Goal: Task Accomplishment & Management: Use online tool/utility

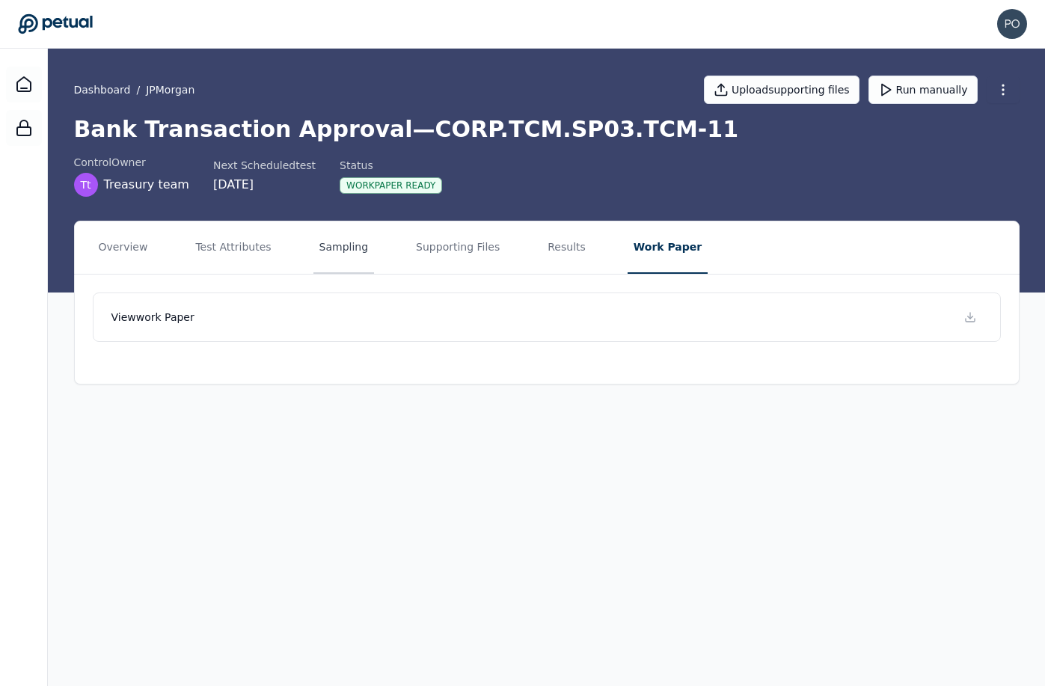
click at [329, 253] on button "Sampling" at bounding box center [343, 247] width 61 height 52
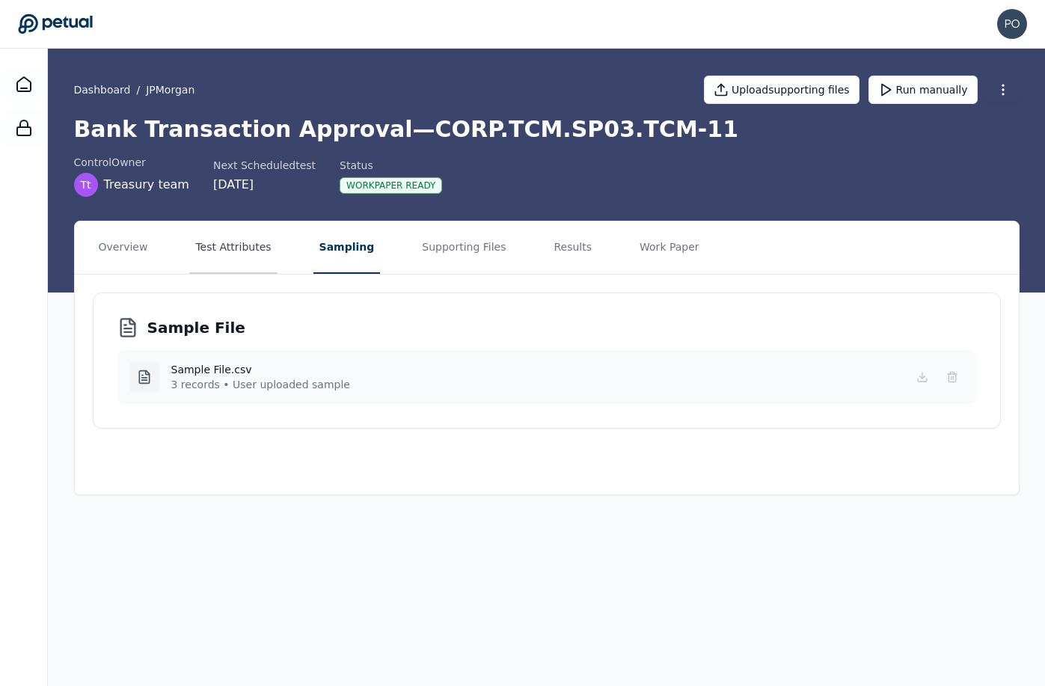
click at [239, 244] on button "Test Attributes" at bounding box center [232, 247] width 87 height 52
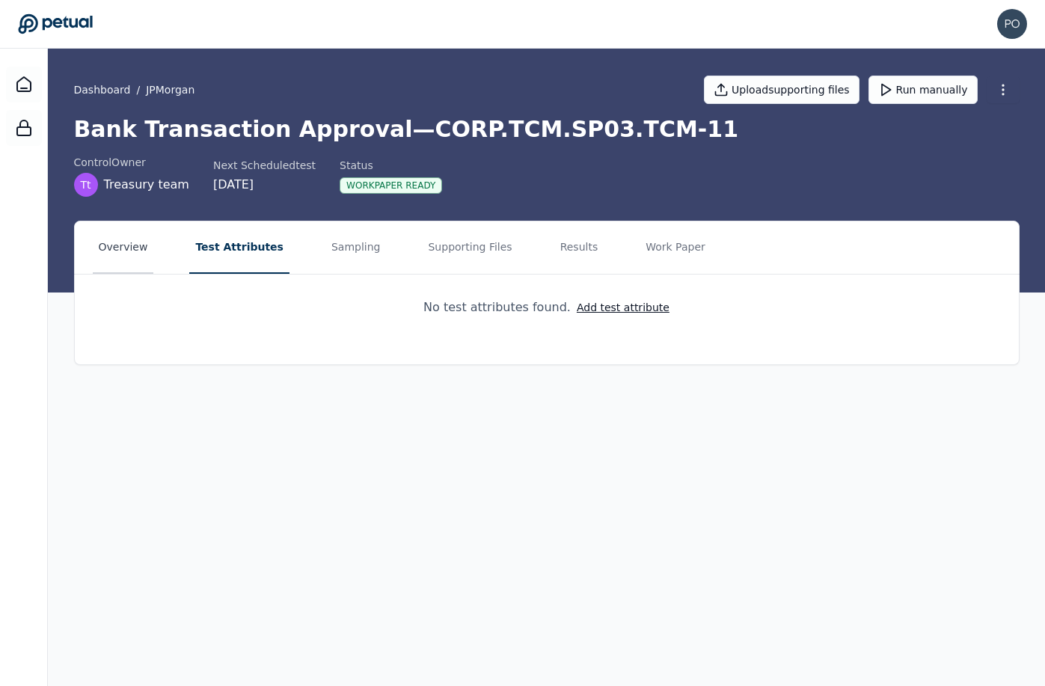
click at [108, 251] on button "Overview" at bounding box center [123, 247] width 61 height 52
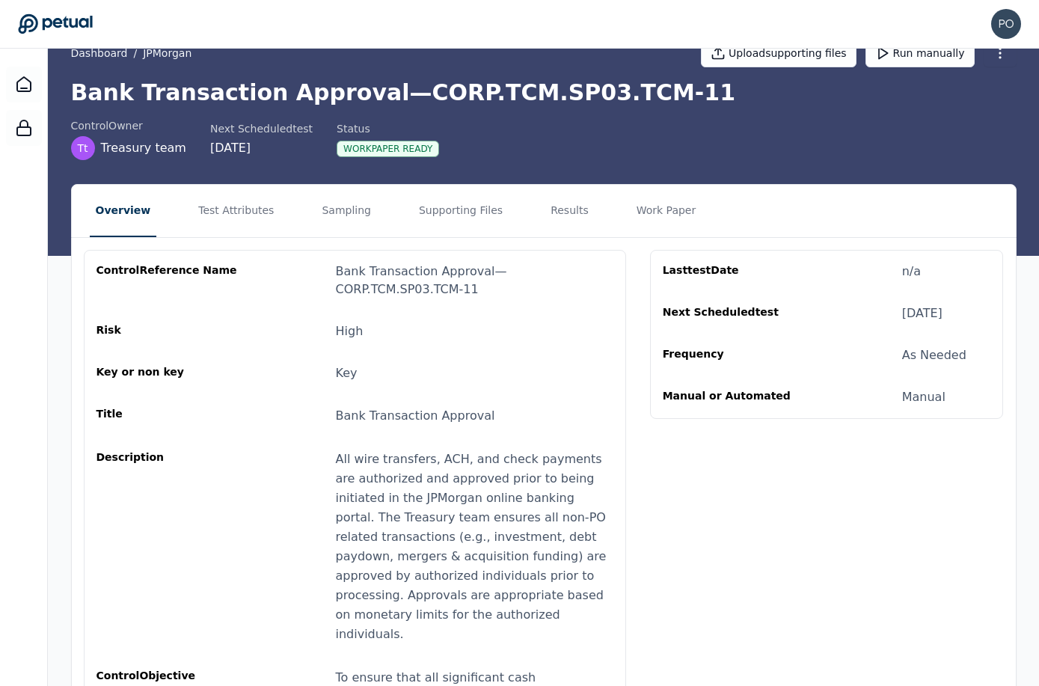
scroll to position [40, 0]
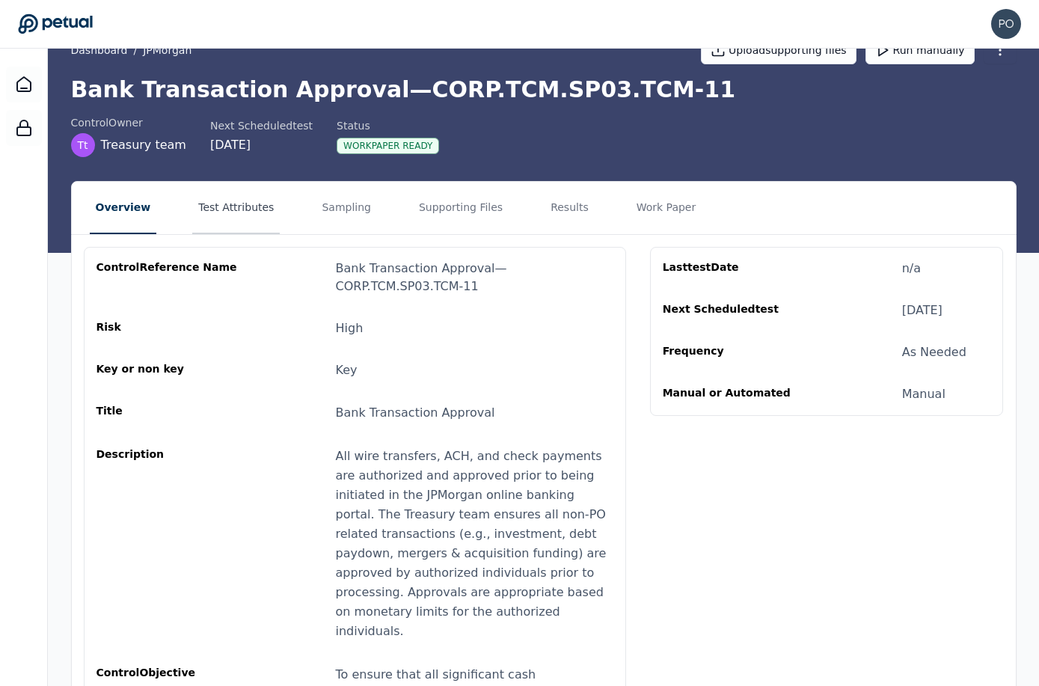
click at [234, 210] on button "Test Attributes" at bounding box center [235, 208] width 87 height 52
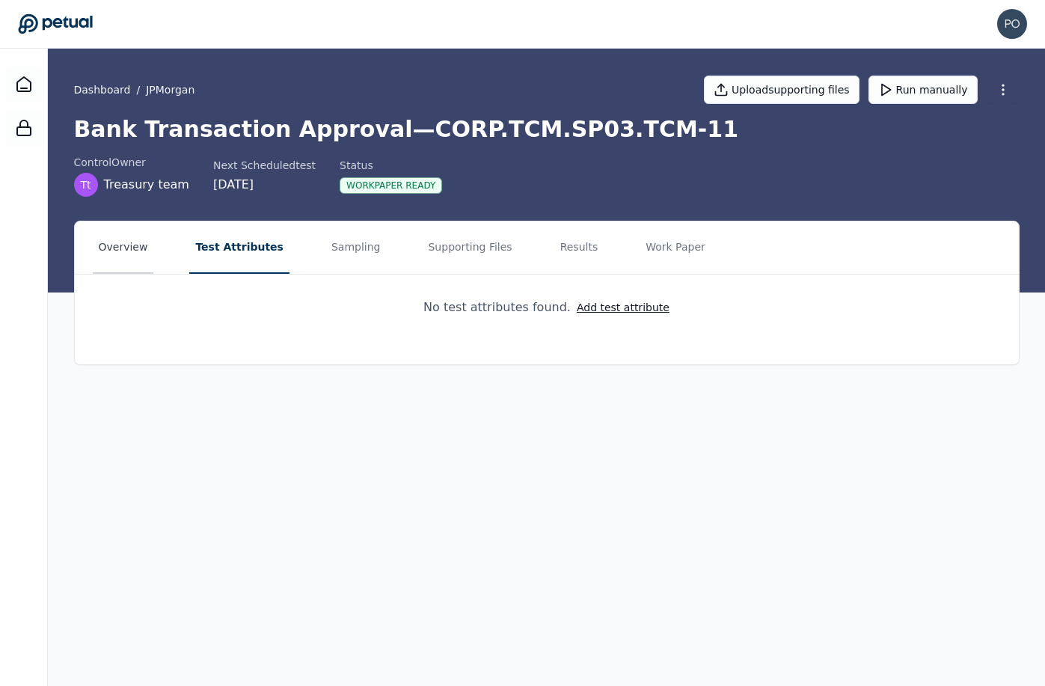
click at [125, 244] on button "Overview" at bounding box center [123, 247] width 61 height 52
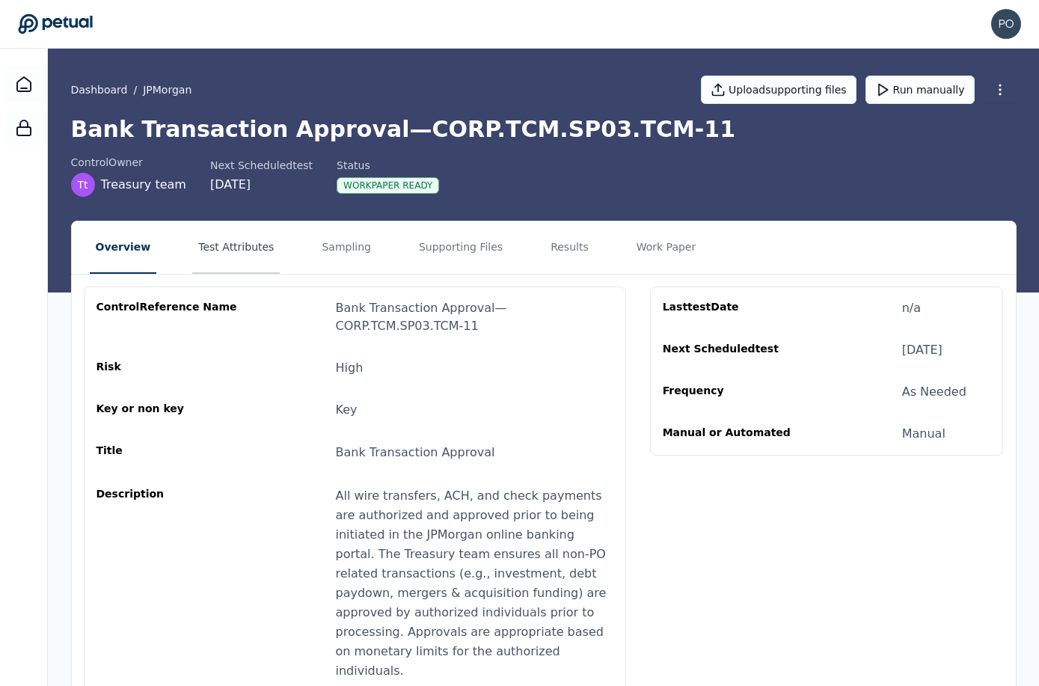
click at [258, 260] on button "Test Attributes" at bounding box center [235, 247] width 87 height 52
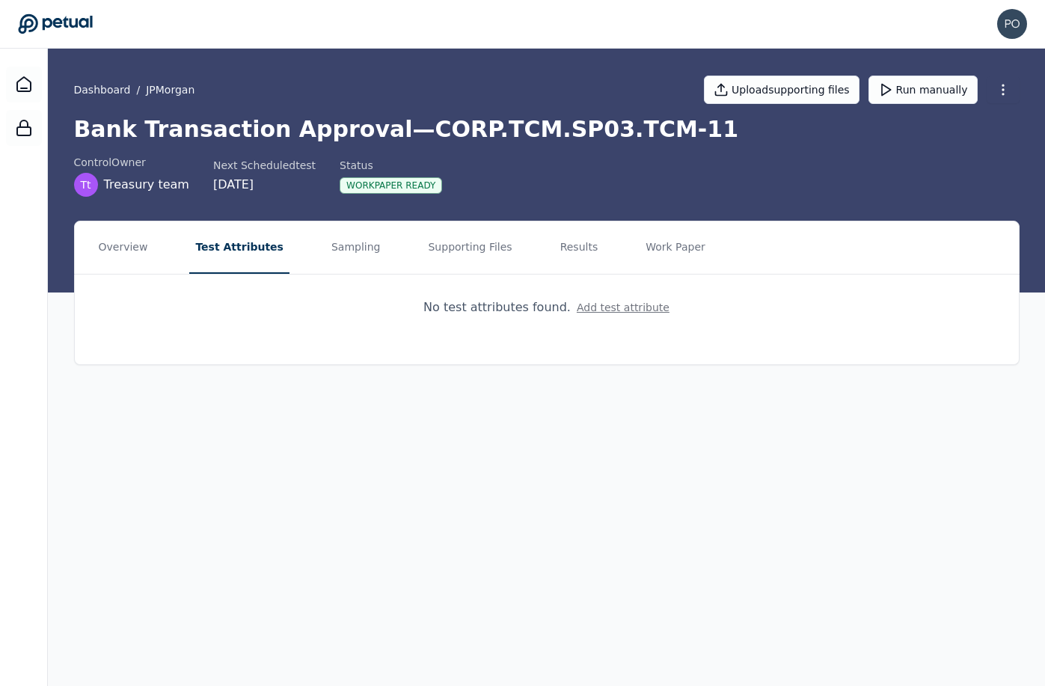
click at [593, 304] on button "Add test attribute" at bounding box center [623, 307] width 93 height 15
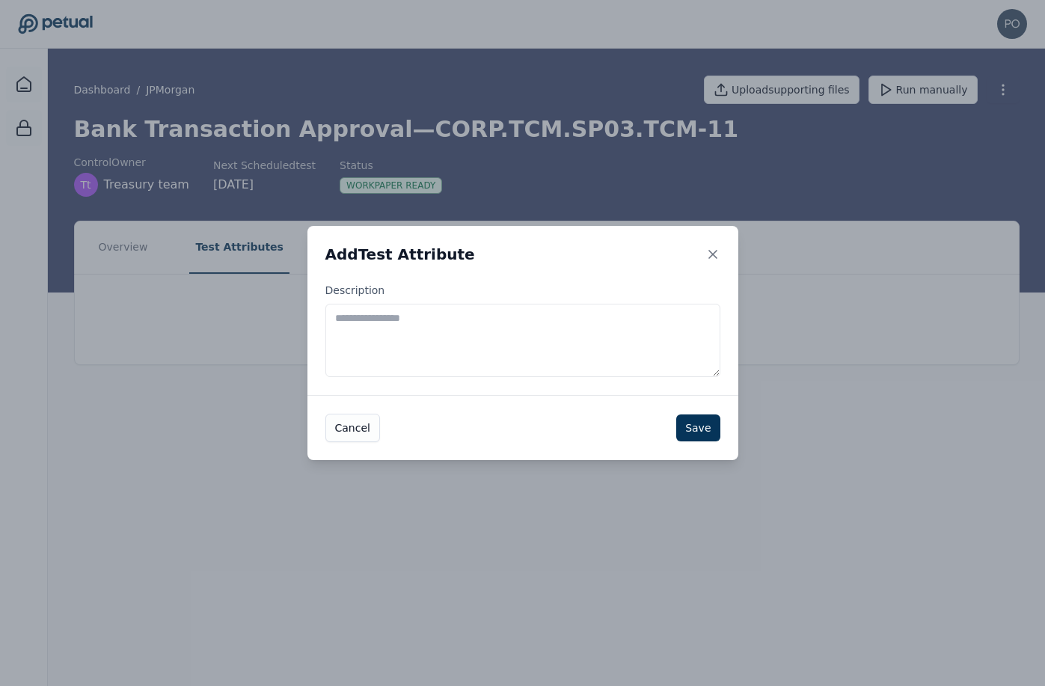
click at [577, 300] on button "Add test attribute" at bounding box center [623, 307] width 93 height 15
click at [518, 321] on textarea "Description" at bounding box center [522, 340] width 395 height 73
type textarea "**********"
click at [709, 432] on button "Save" at bounding box center [697, 427] width 43 height 27
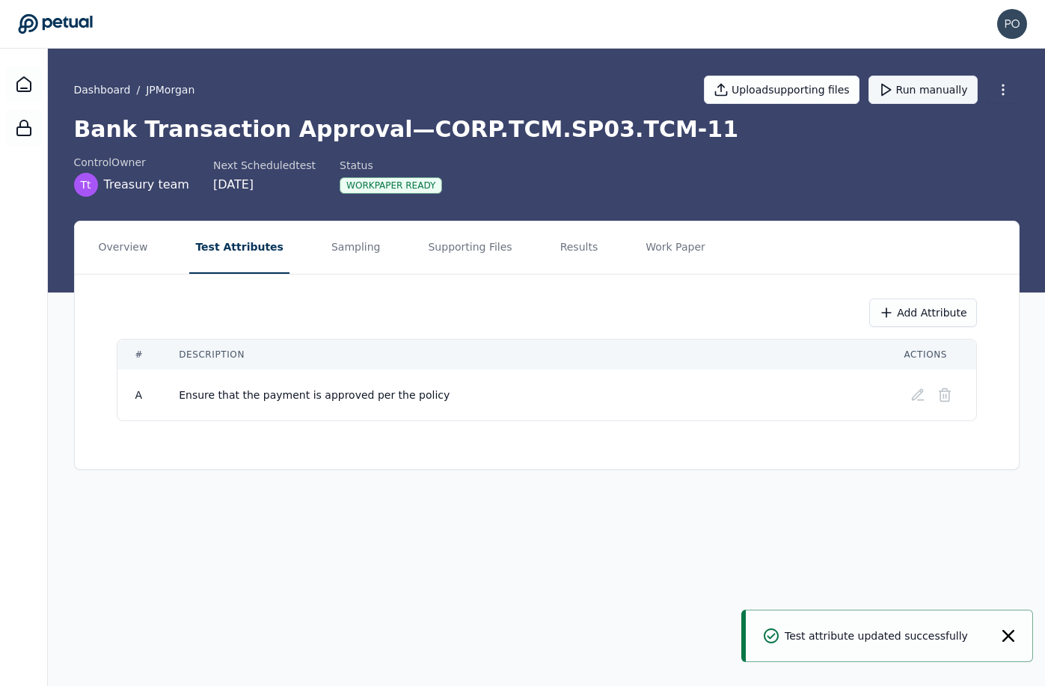
click at [929, 88] on button "Run manually" at bounding box center [922, 90] width 109 height 28
click at [455, 238] on button "Supporting Files" at bounding box center [470, 247] width 96 height 52
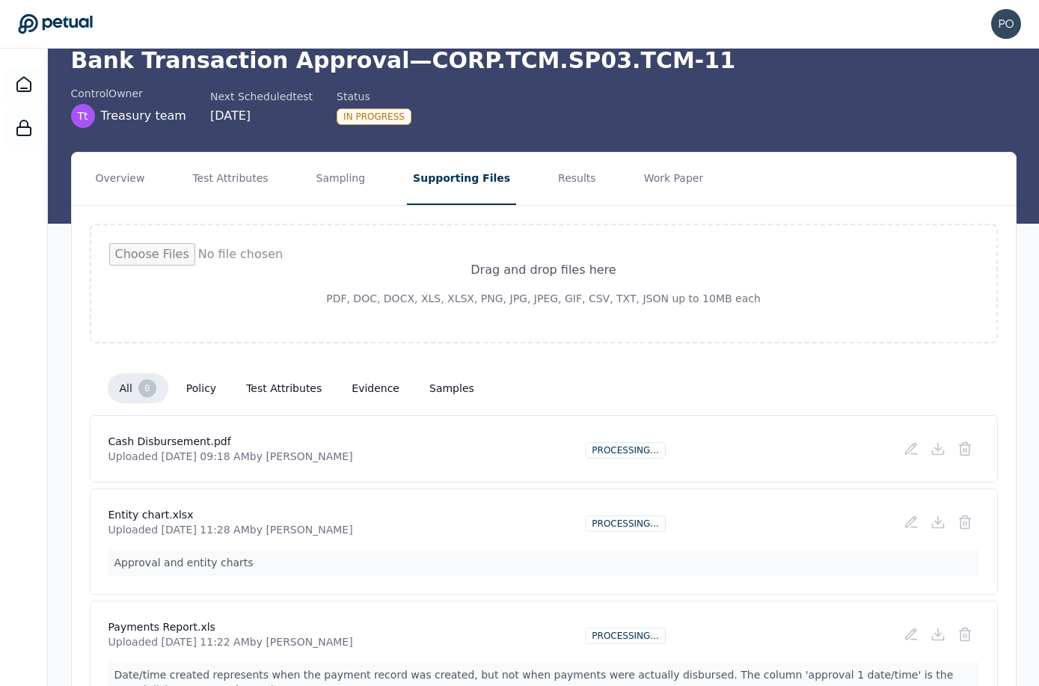
scroll to position [67, 0]
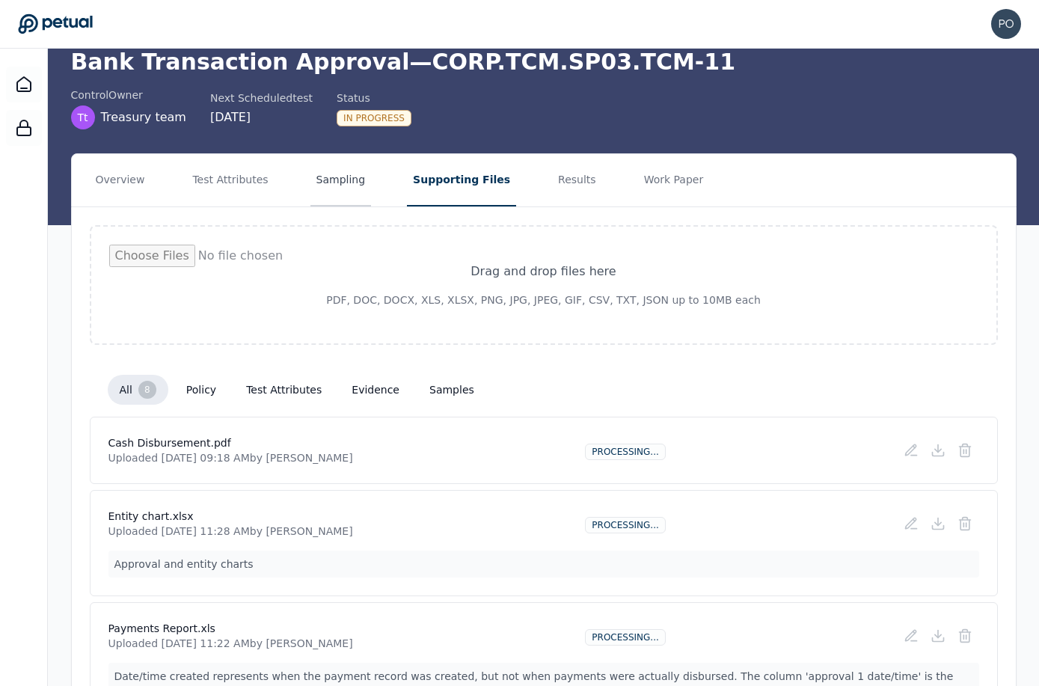
click at [342, 185] on button "Sampling" at bounding box center [340, 180] width 61 height 52
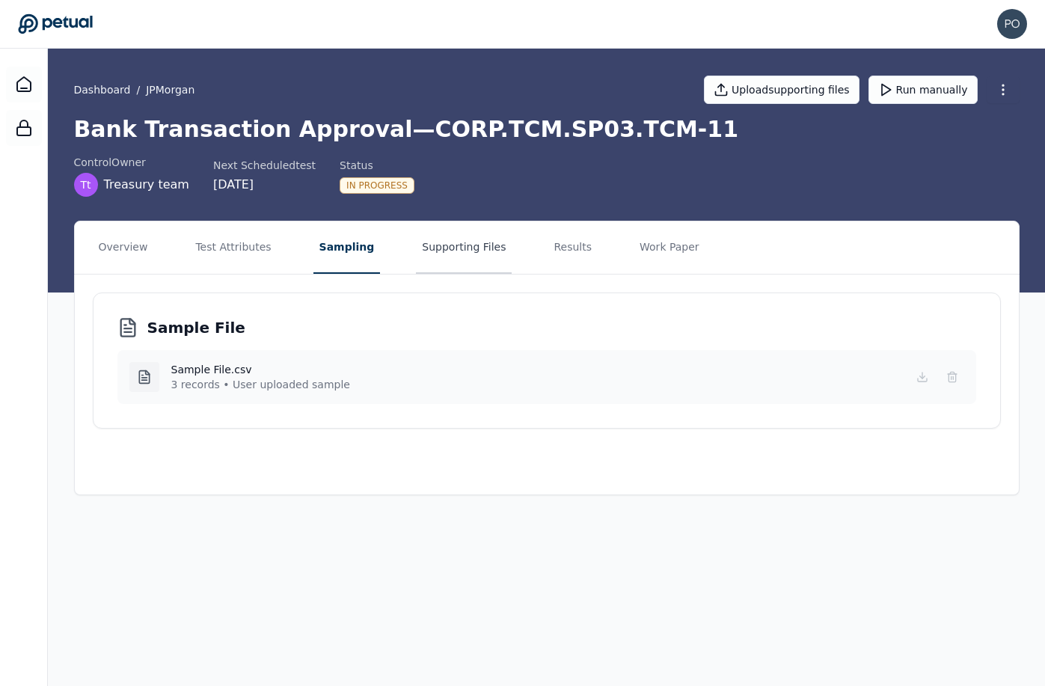
click at [447, 256] on button "Supporting Files" at bounding box center [464, 247] width 96 height 52
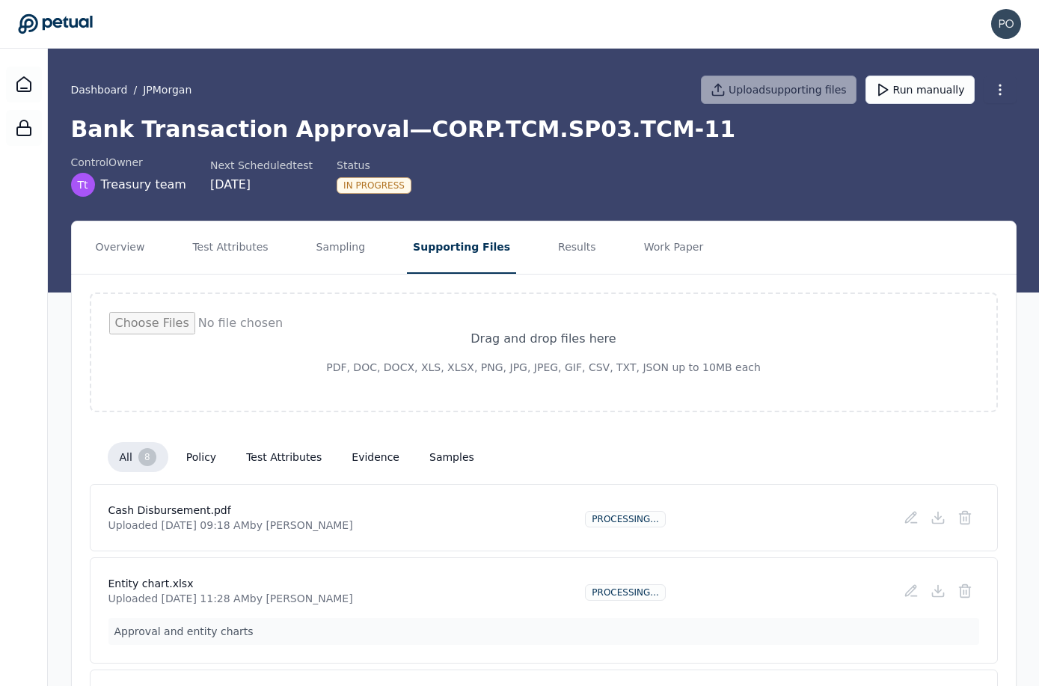
click at [248, 455] on button "test attributes" at bounding box center [283, 456] width 99 height 27
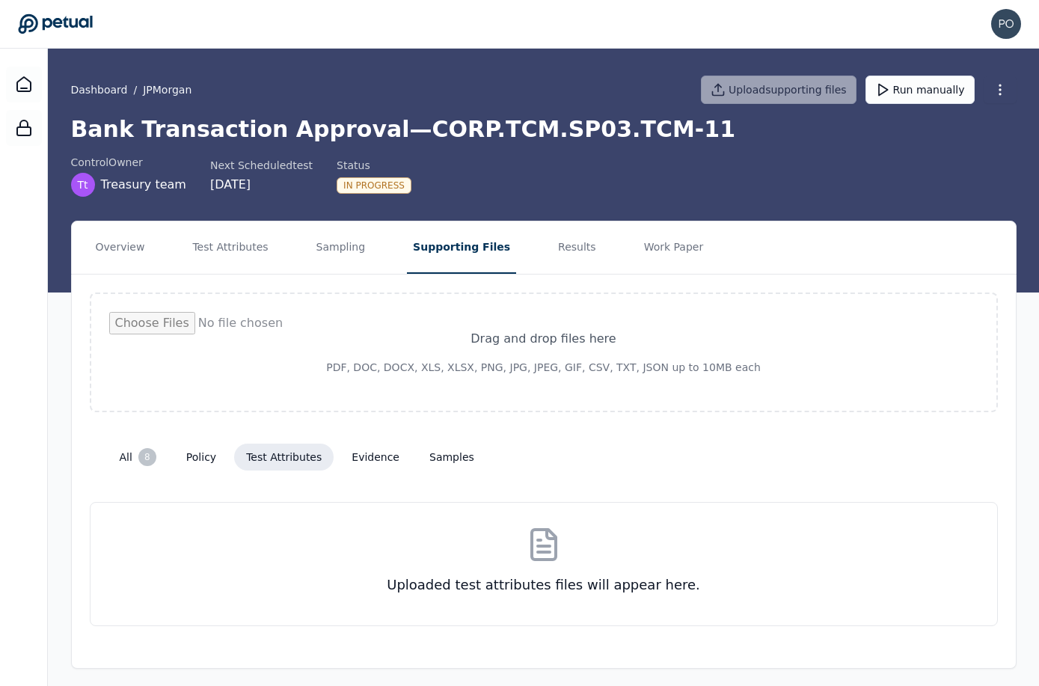
scroll to position [7, 0]
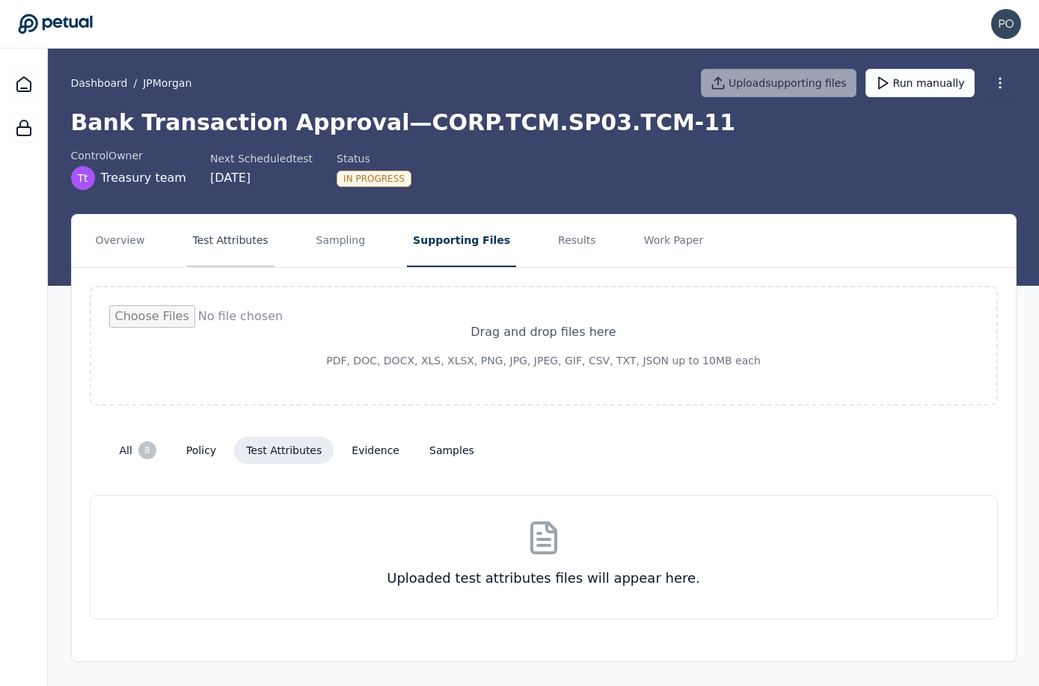
click at [226, 240] on button "Test Attributes" at bounding box center [229, 241] width 87 height 52
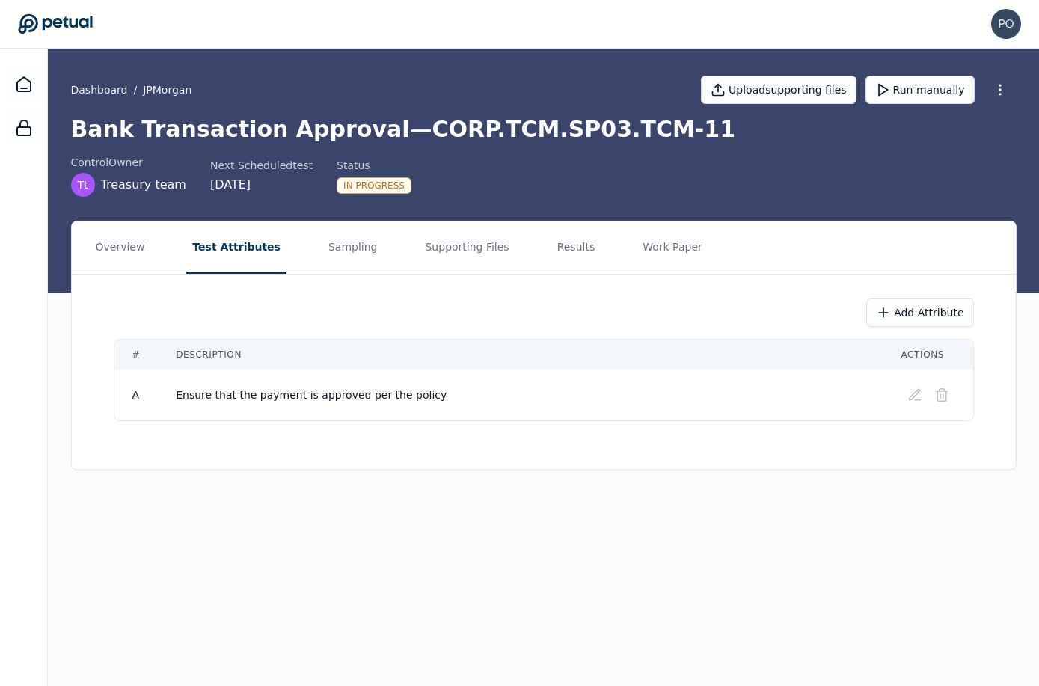
scroll to position [0, 0]
click at [642, 245] on button "Work Paper" at bounding box center [675, 247] width 72 height 52
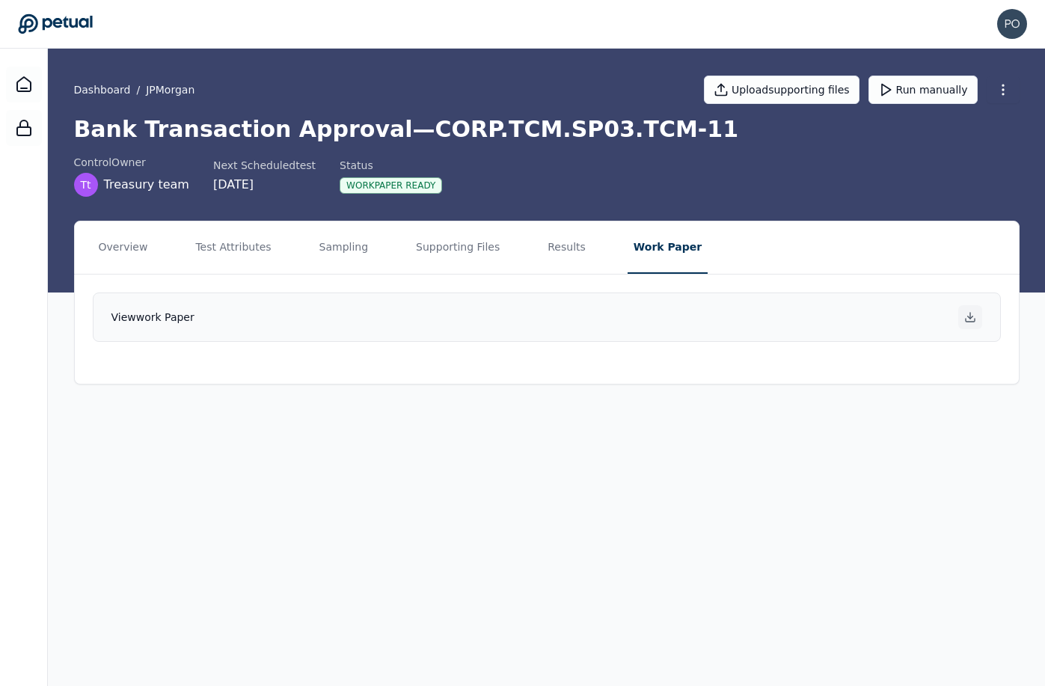
click at [971, 317] on icon at bounding box center [970, 317] width 12 height 12
click at [440, 243] on button "Supporting Files" at bounding box center [458, 247] width 96 height 52
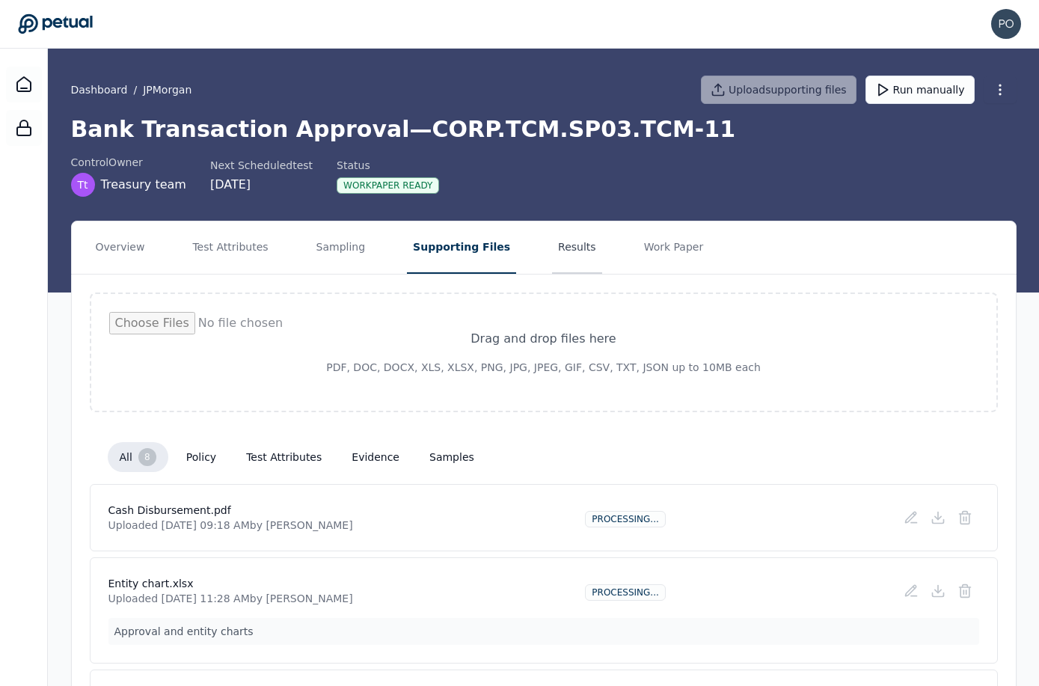
click at [558, 253] on button "Results" at bounding box center [577, 247] width 50 height 52
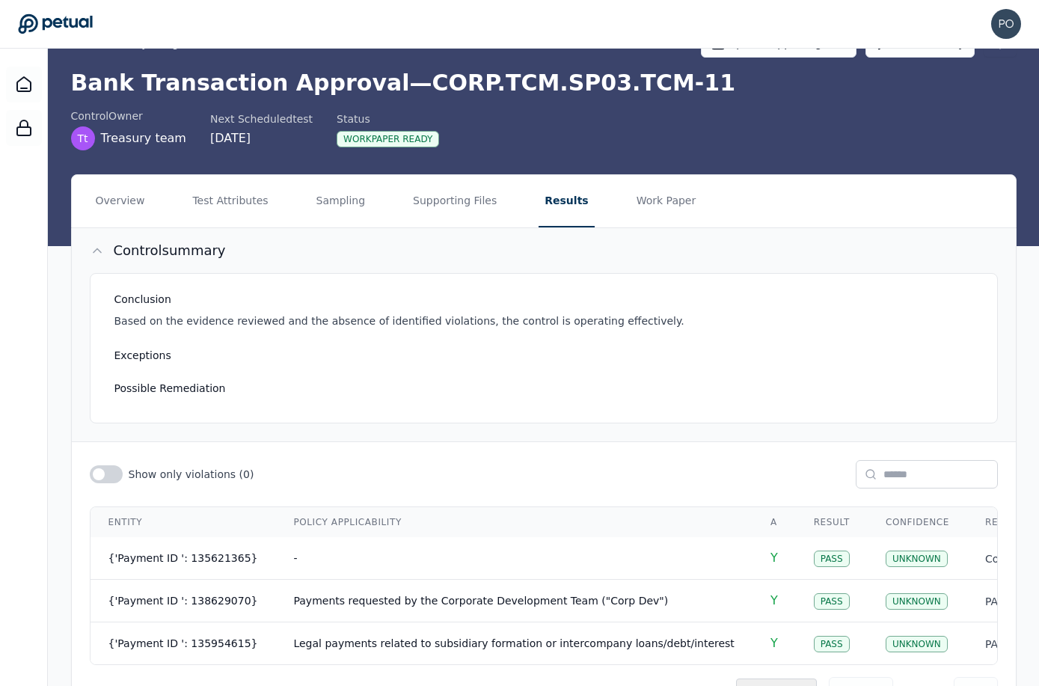
scroll to position [50, 0]
